Goal: Information Seeking & Learning: Check status

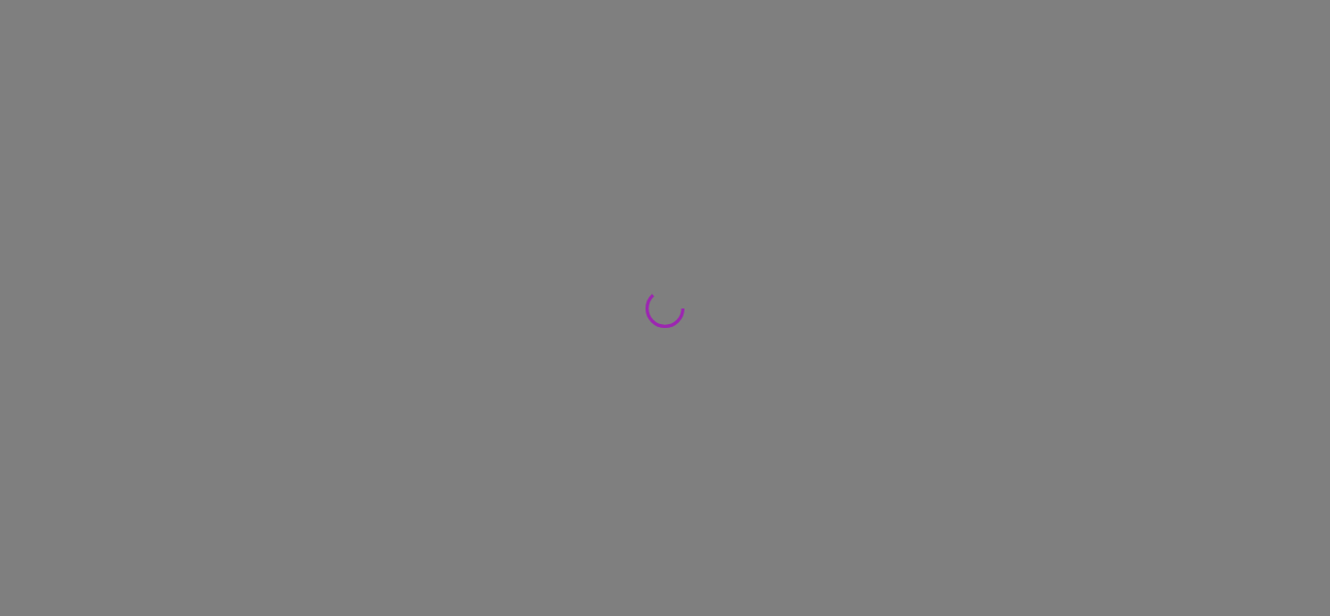
click at [1189, 265] on div at bounding box center [665, 308] width 1330 height 616
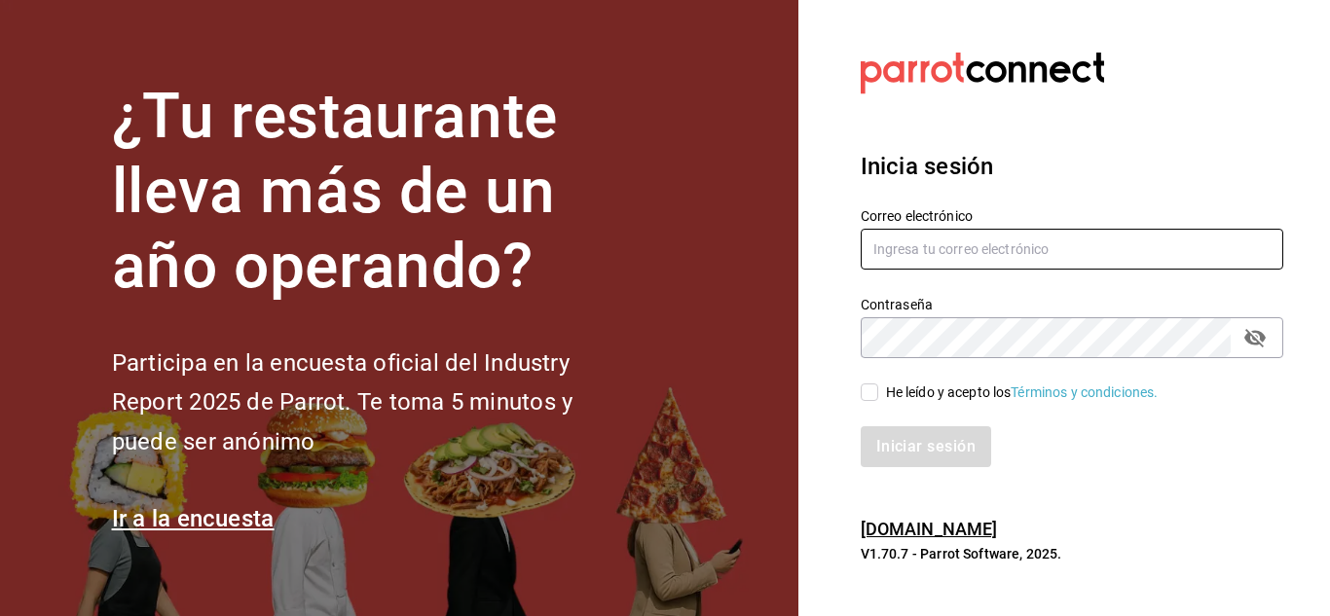
type input "irving.valles@grupocosteno.com"
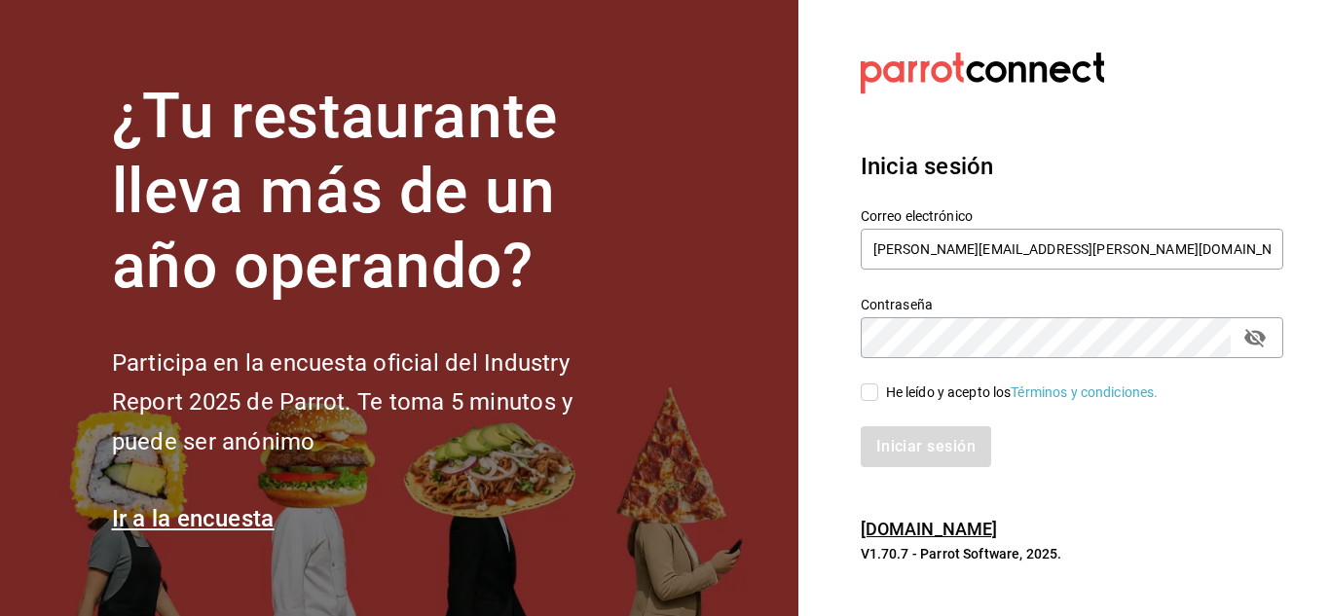
click at [861, 391] on input "He leído y acepto los Términos y condiciones." at bounding box center [870, 393] width 18 height 18
checkbox input "true"
click at [920, 451] on button "Iniciar sesión" at bounding box center [927, 446] width 132 height 41
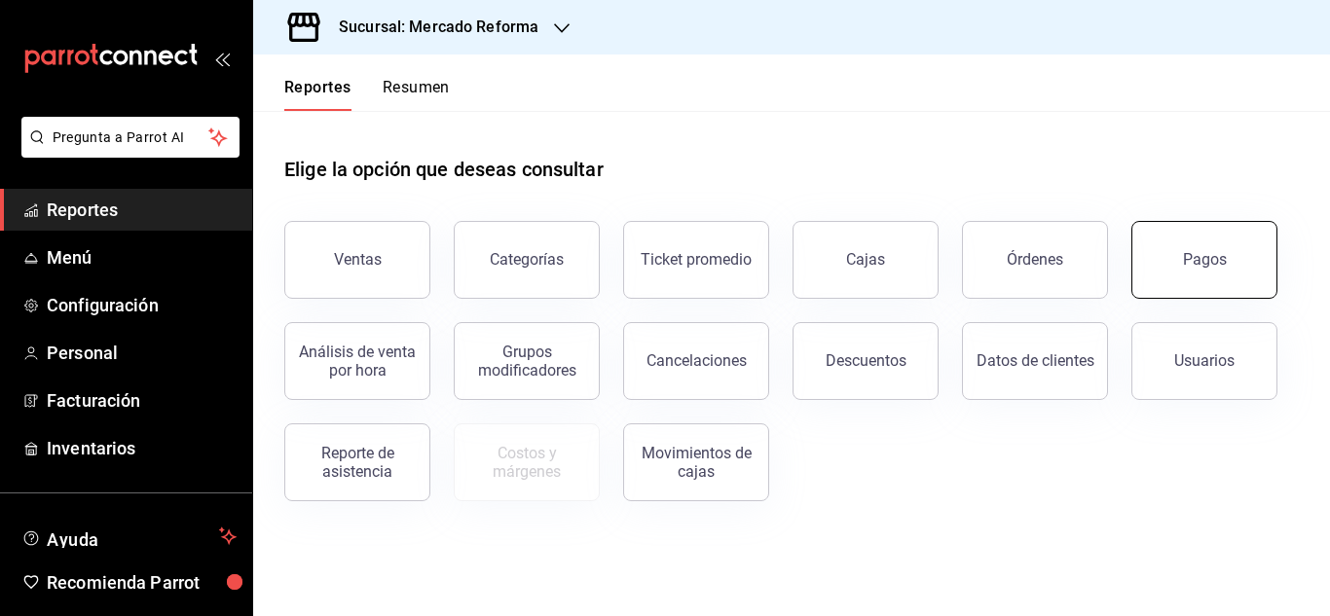
click at [1210, 285] on button "Pagos" at bounding box center [1204, 260] width 146 height 78
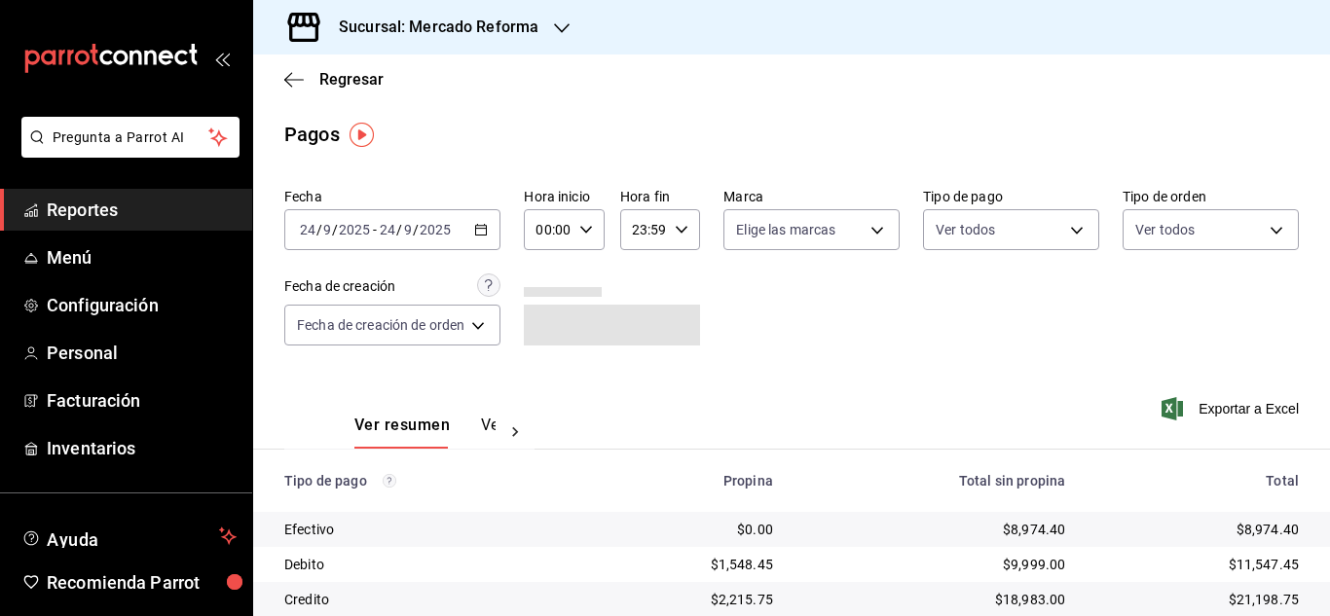
click at [592, 231] on icon "button" at bounding box center [586, 230] width 14 height 14
click at [548, 361] on span "06" at bounding box center [546, 365] width 8 height 16
type input "06:00"
click at [796, 294] on div at bounding box center [665, 308] width 1330 height 616
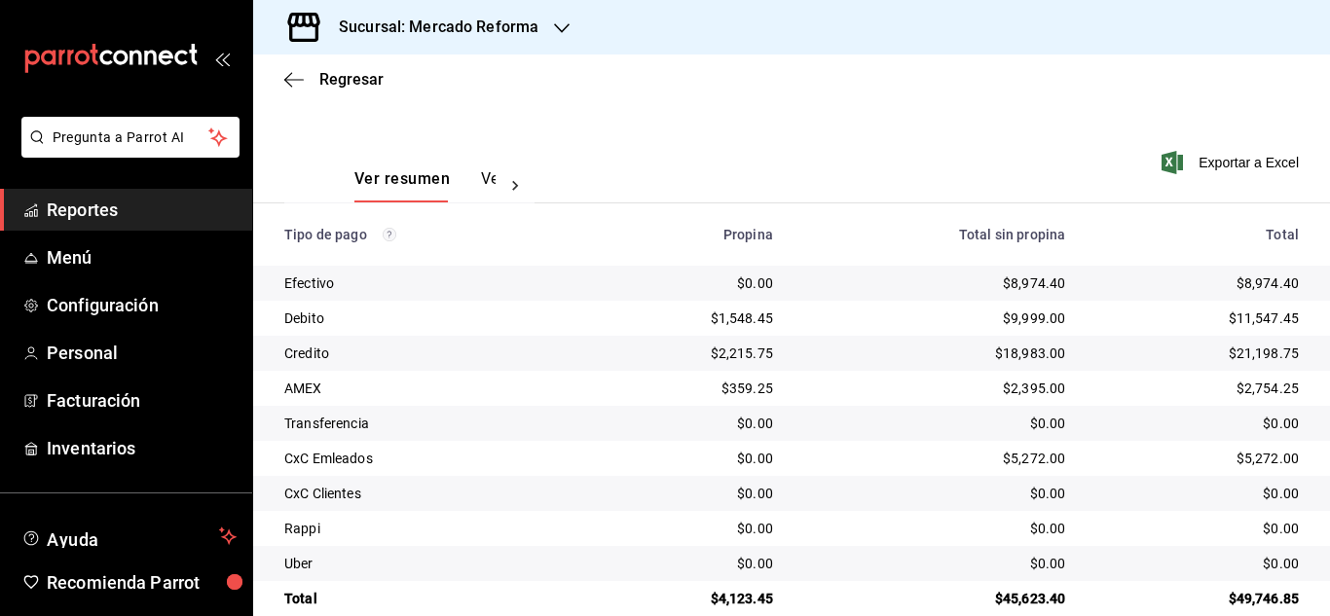
scroll to position [278, 0]
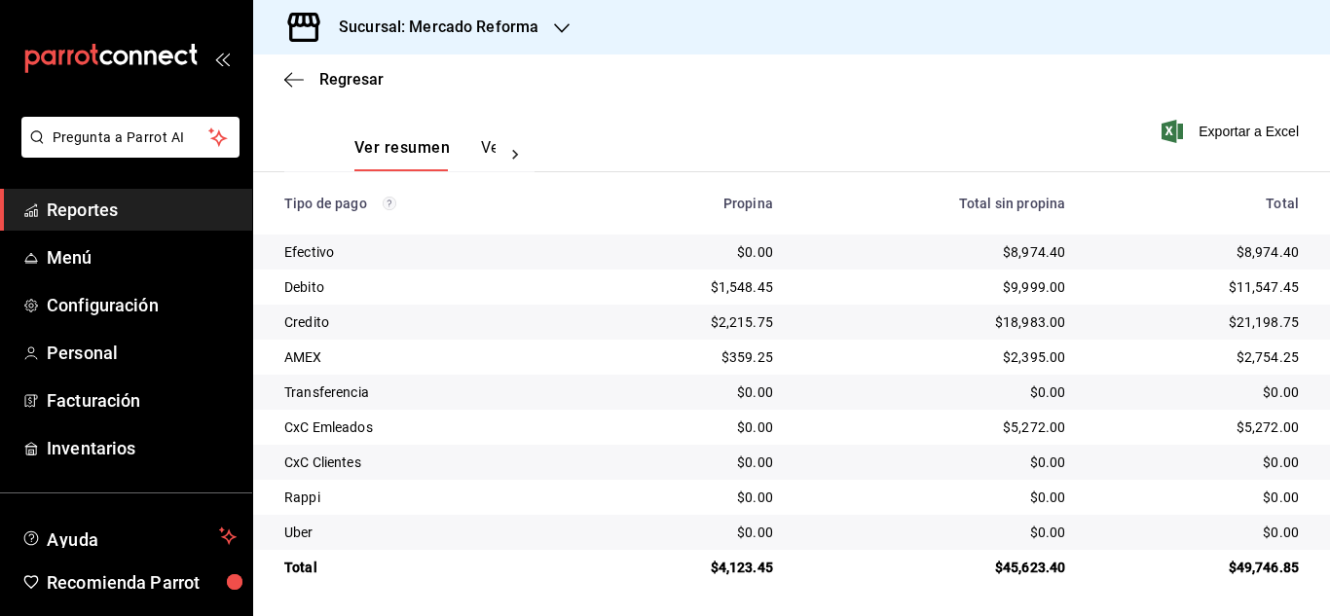
click at [941, 511] on td "$0.00" at bounding box center [935, 497] width 292 height 35
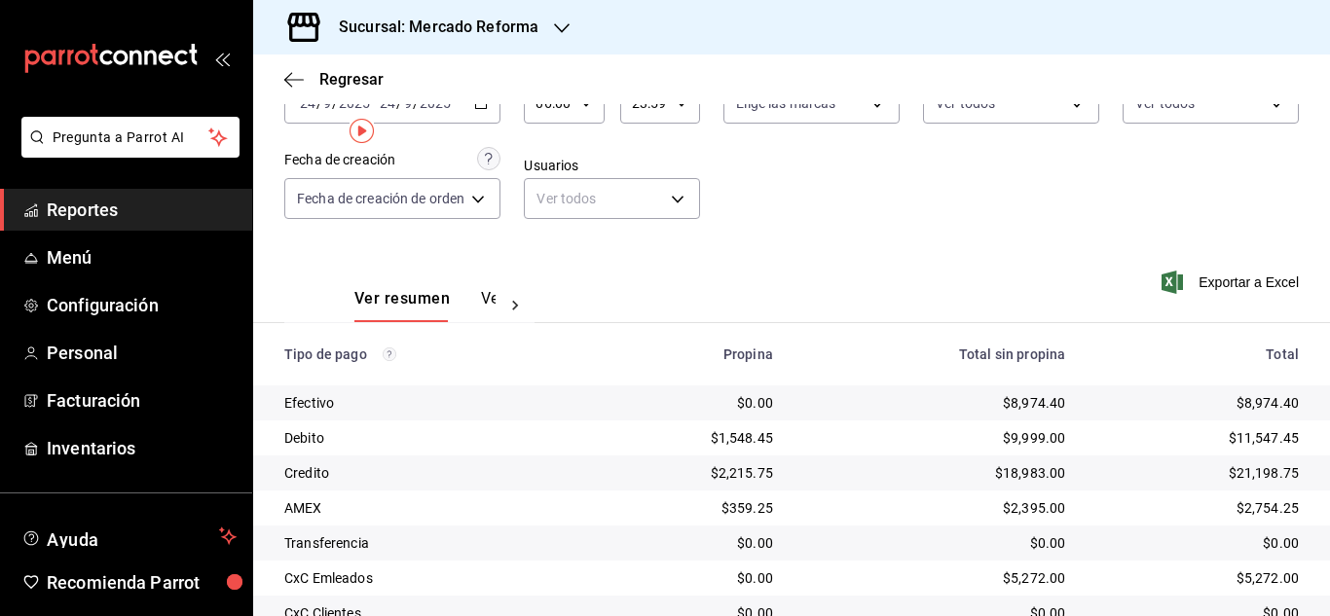
scroll to position [0, 0]
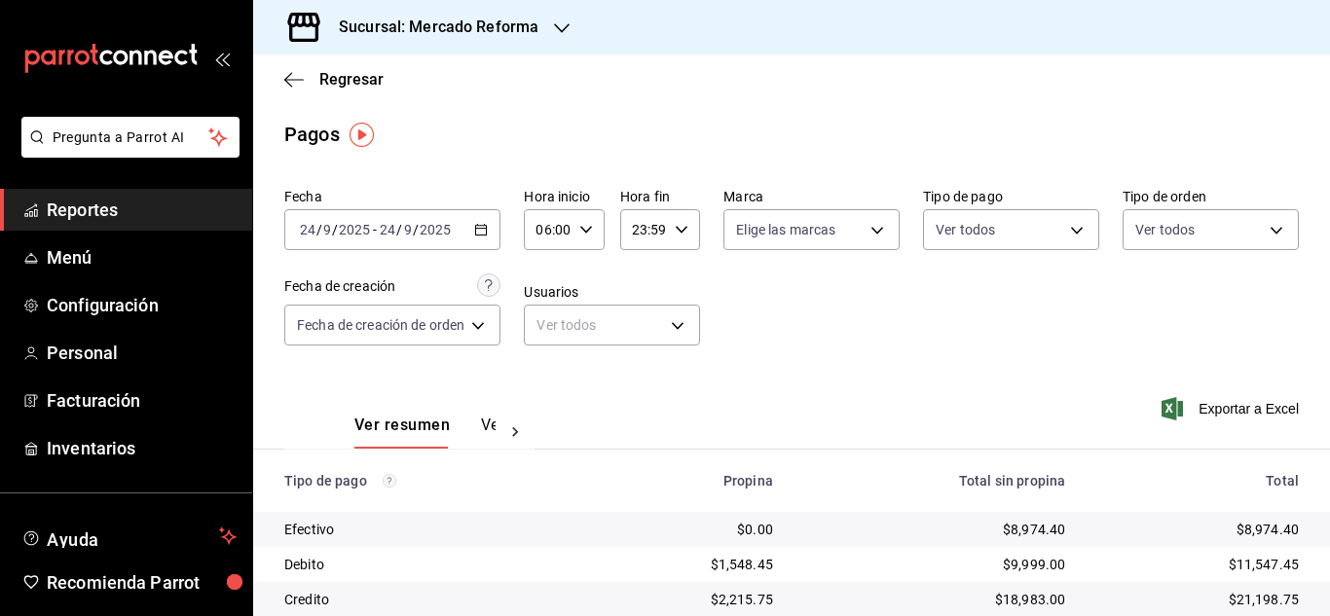
click at [565, 31] on icon "button" at bounding box center [562, 28] width 16 height 16
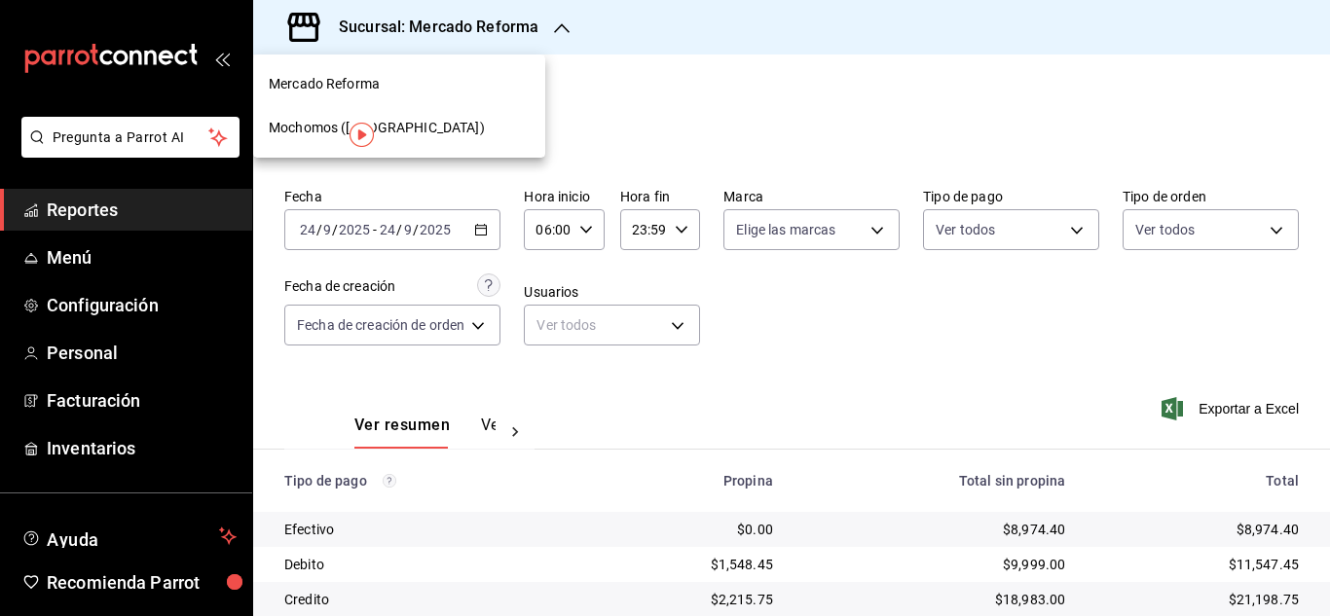
click at [455, 121] on div "Mochomos ([GEOGRAPHIC_DATA])" at bounding box center [399, 128] width 261 height 20
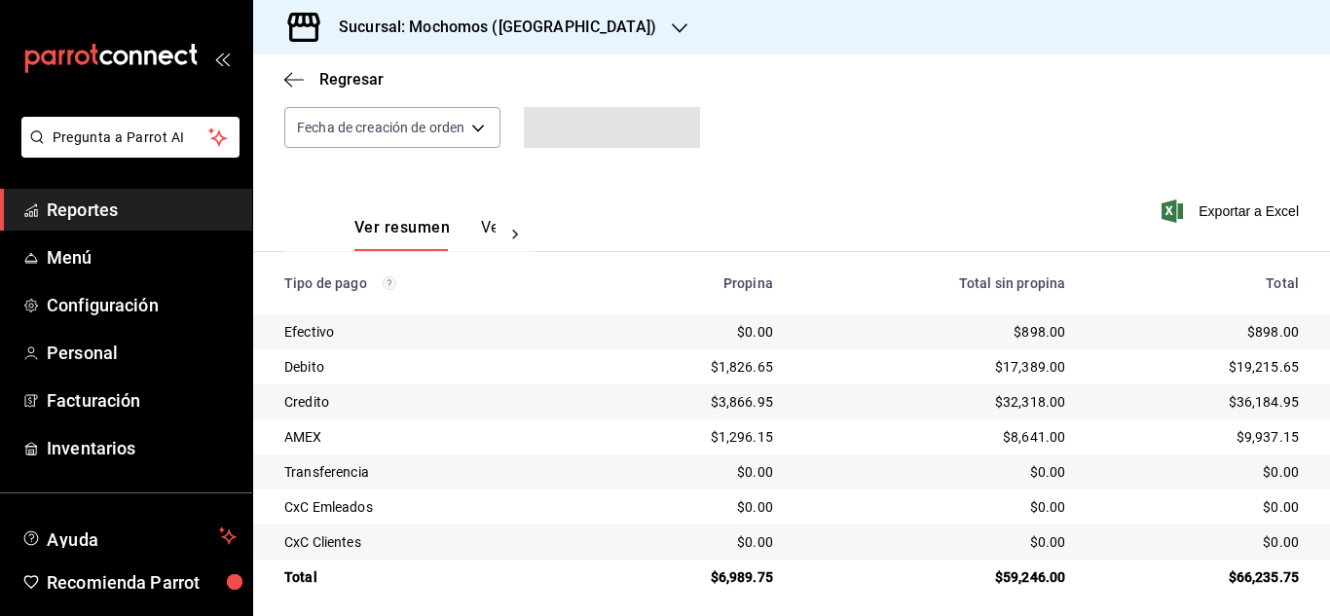
scroll to position [208, 0]
